Goal: Transaction & Acquisition: Purchase product/service

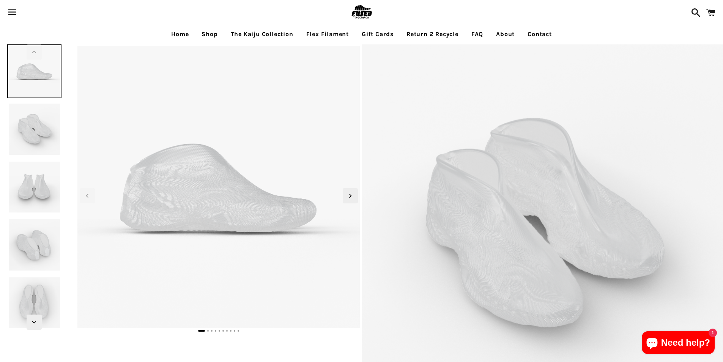
select select "**********"
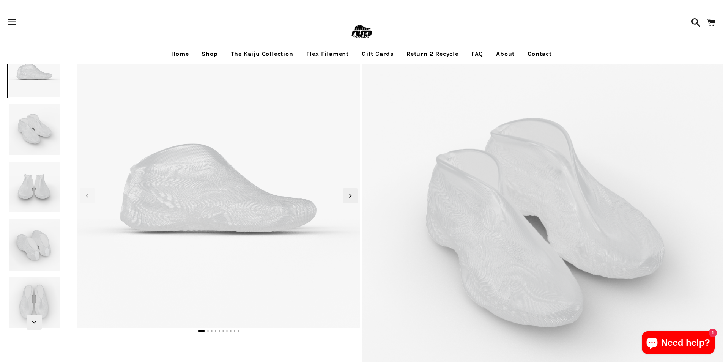
click at [258, 54] on link "The Kaiju Collection" at bounding box center [262, 53] width 74 height 19
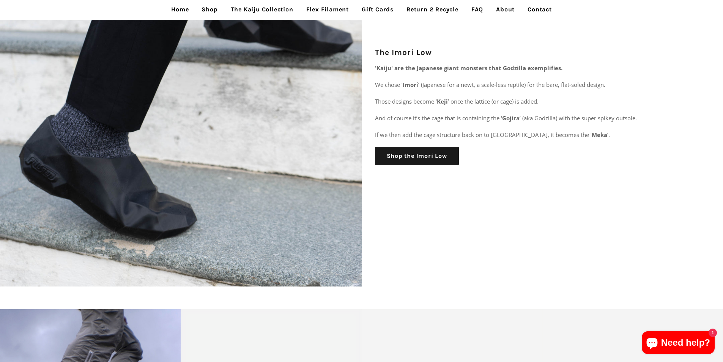
scroll to position [1518, 0]
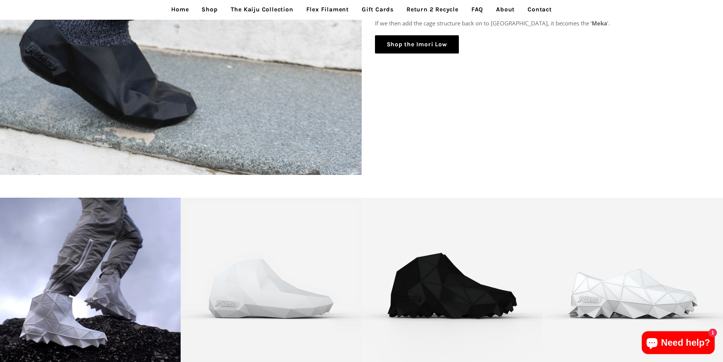
click at [416, 47] on link "Shop the Imori Low" at bounding box center [417, 44] width 84 height 18
